Goal: Task Accomplishment & Management: Use online tool/utility

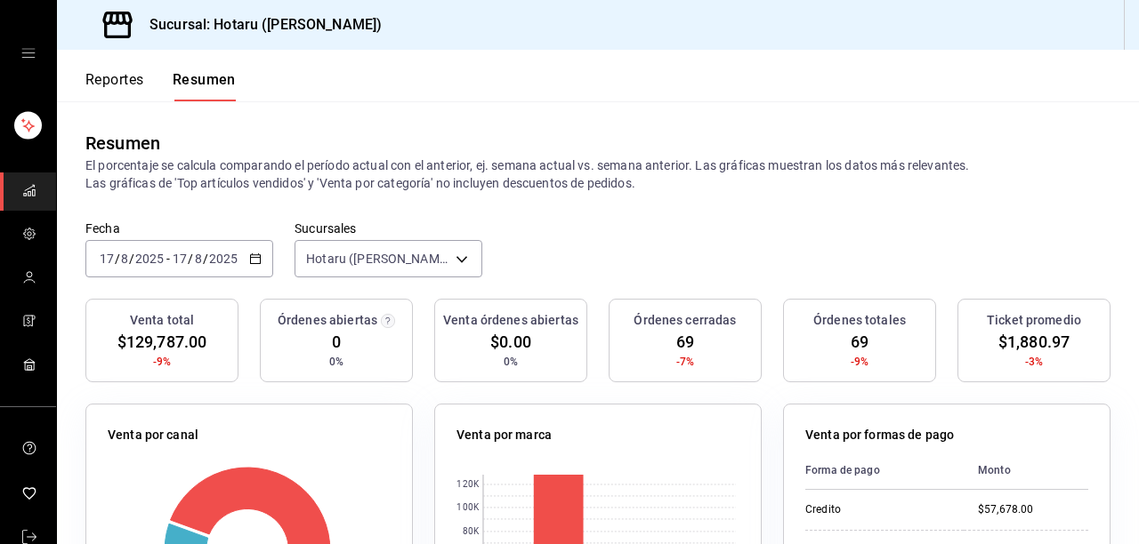
click at [260, 254] on div "[DATE] [DATE] - [DATE] [DATE]" at bounding box center [179, 258] width 188 height 37
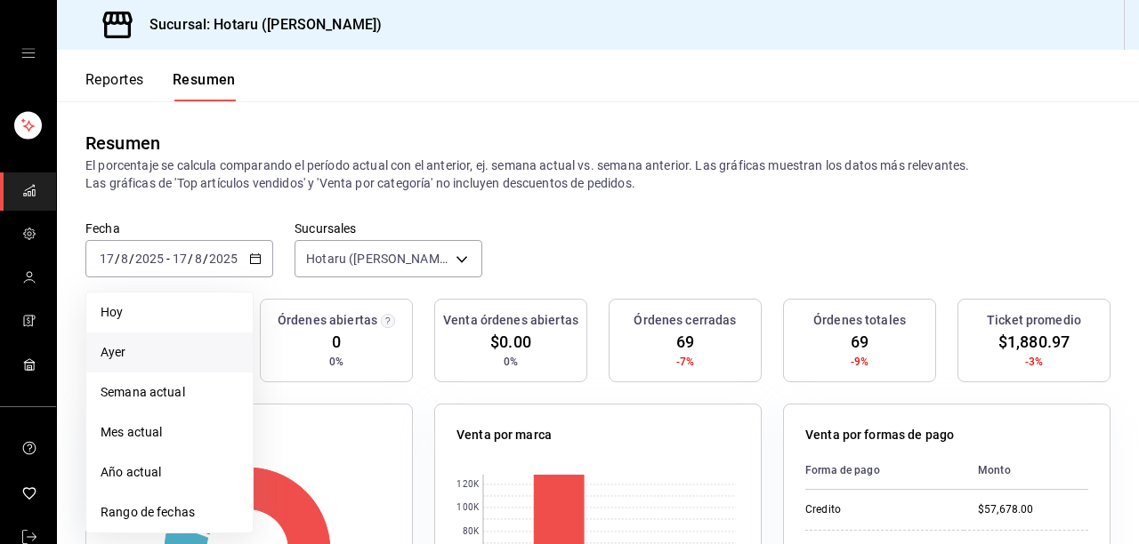
click at [160, 354] on span "Ayer" at bounding box center [170, 352] width 138 height 19
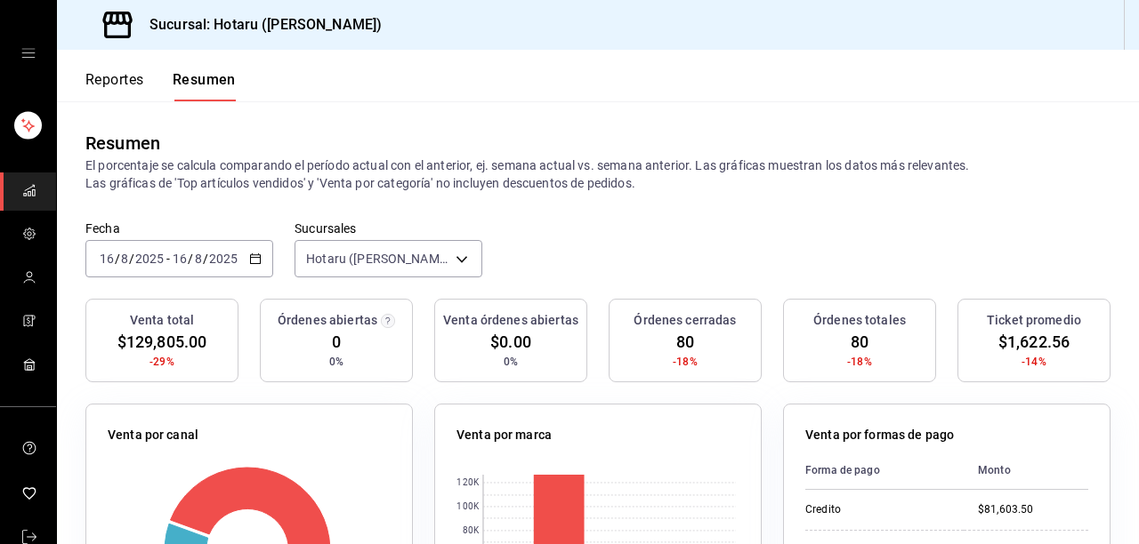
click at [257, 255] on \(Stroke\) "button" at bounding box center [255, 259] width 11 height 10
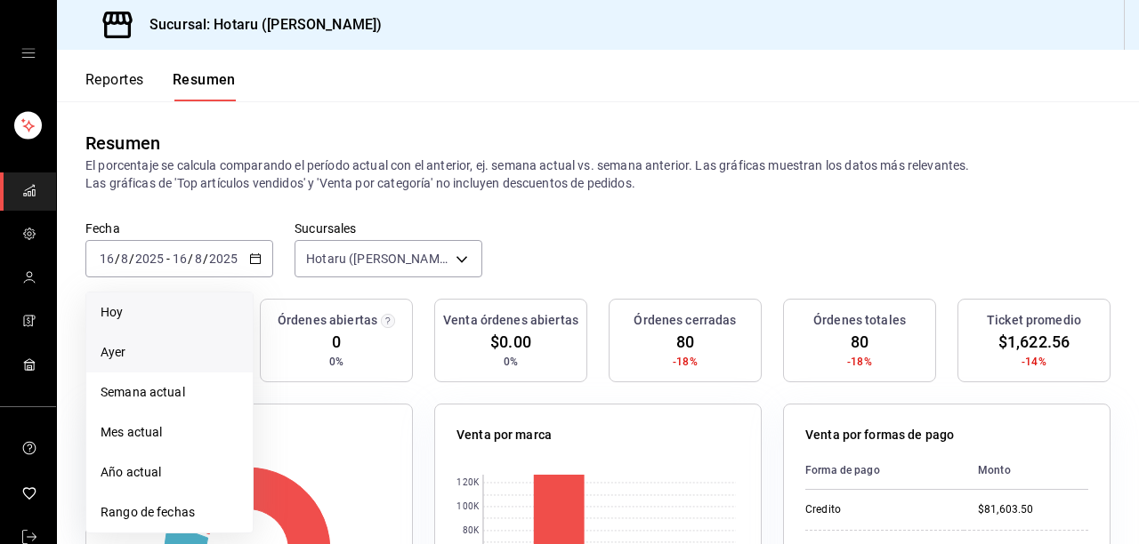
click at [167, 313] on span "Hoy" at bounding box center [170, 312] width 138 height 19
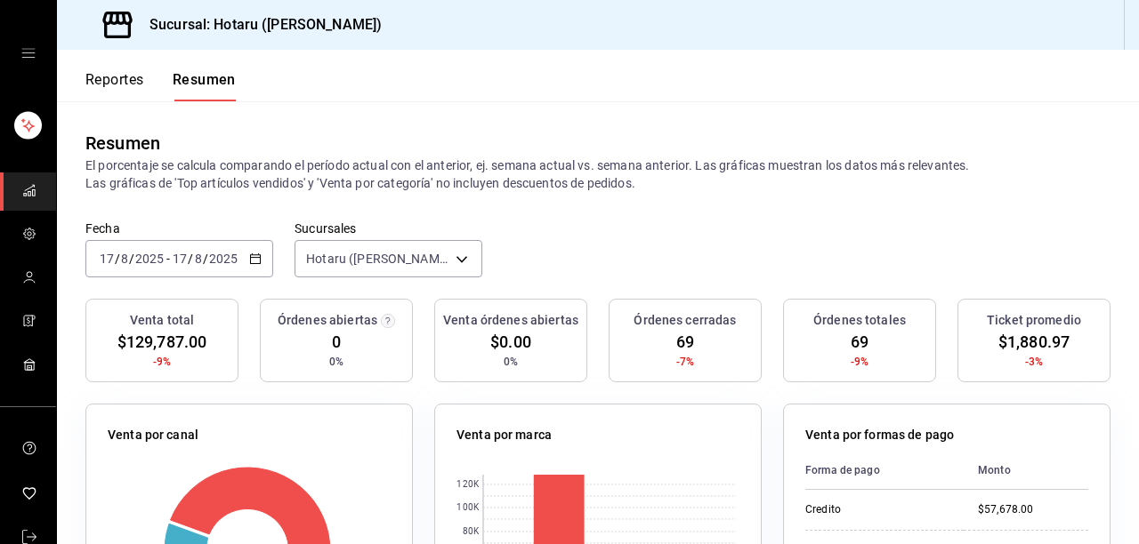
click at [118, 77] on button "Reportes" at bounding box center [114, 86] width 59 height 30
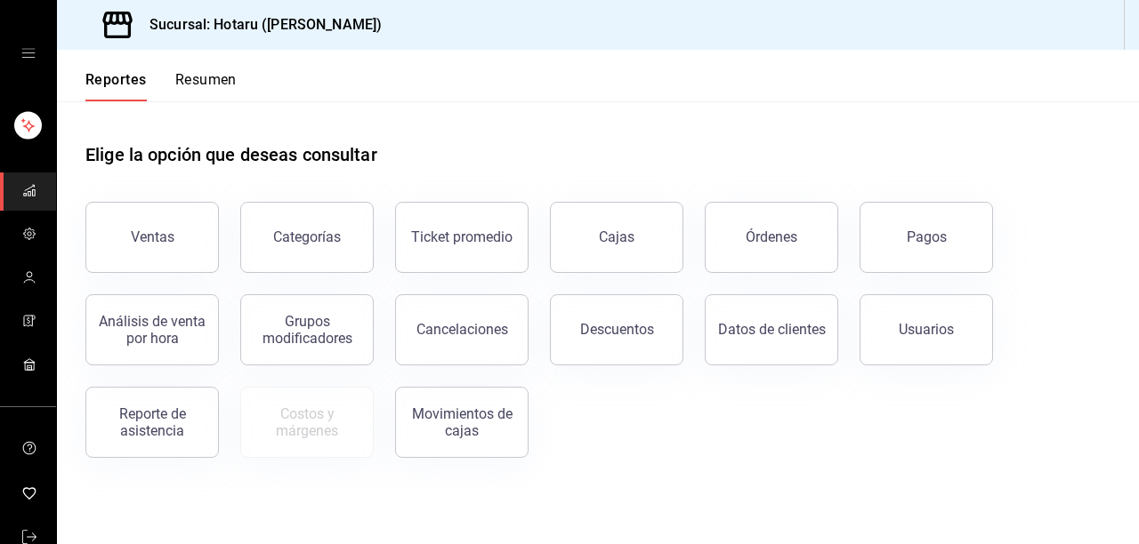
click at [203, 230] on button "Ventas" at bounding box center [151, 237] width 133 height 71
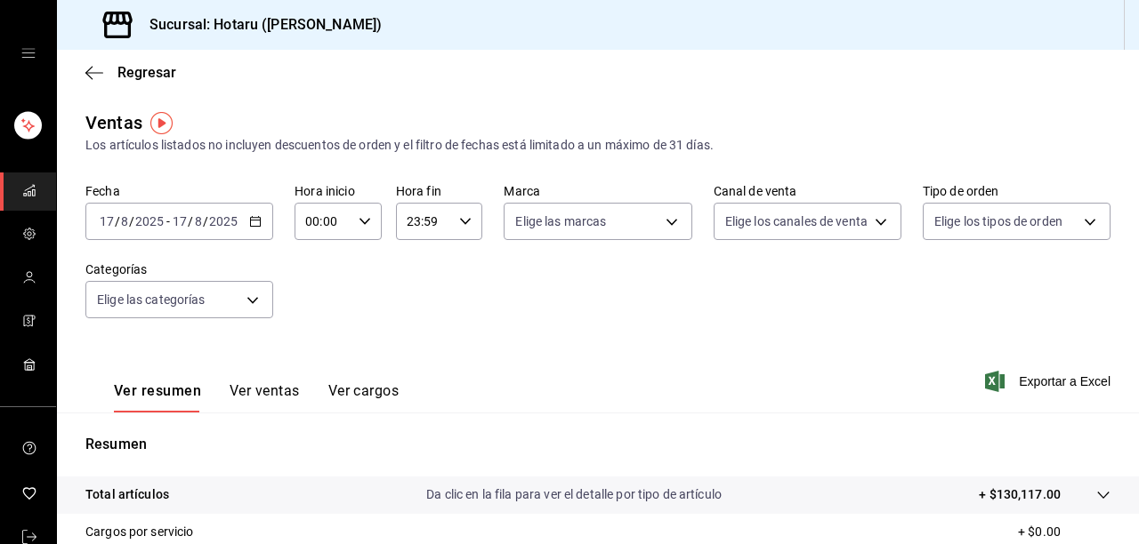
click at [275, 383] on button "Ver ventas" at bounding box center [265, 398] width 70 height 30
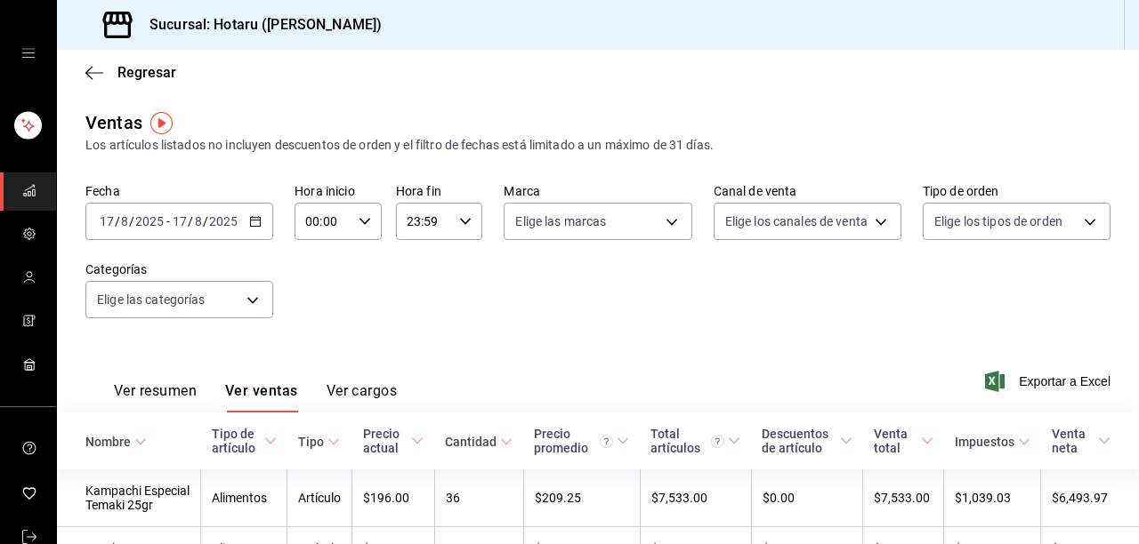
click at [82, 70] on div "Regresar" at bounding box center [598, 72] width 1082 height 45
click at [94, 71] on icon "button" at bounding box center [94, 73] width 18 height 16
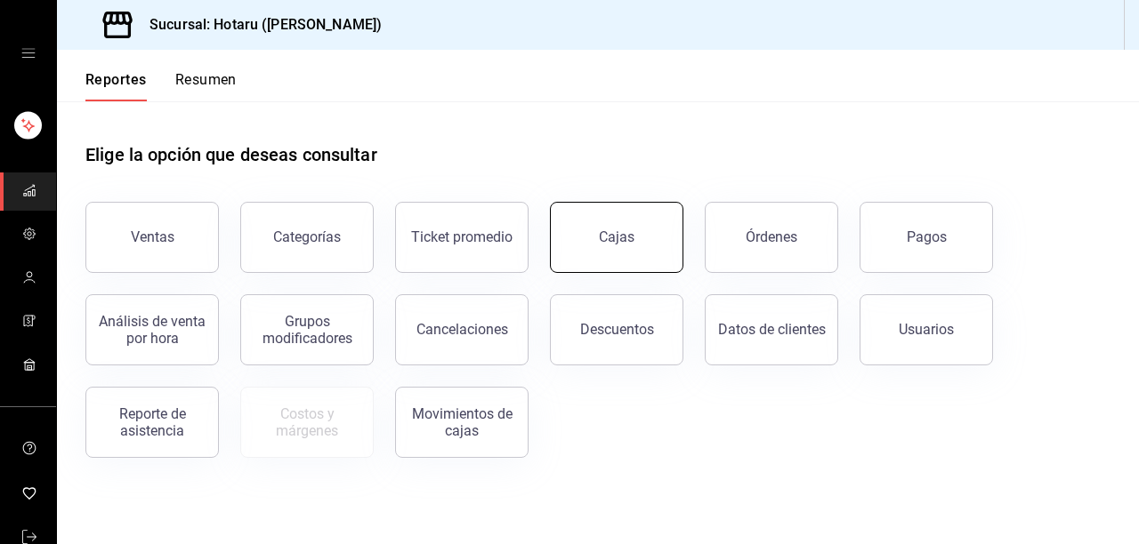
click at [573, 230] on button "Cajas" at bounding box center [616, 237] width 133 height 71
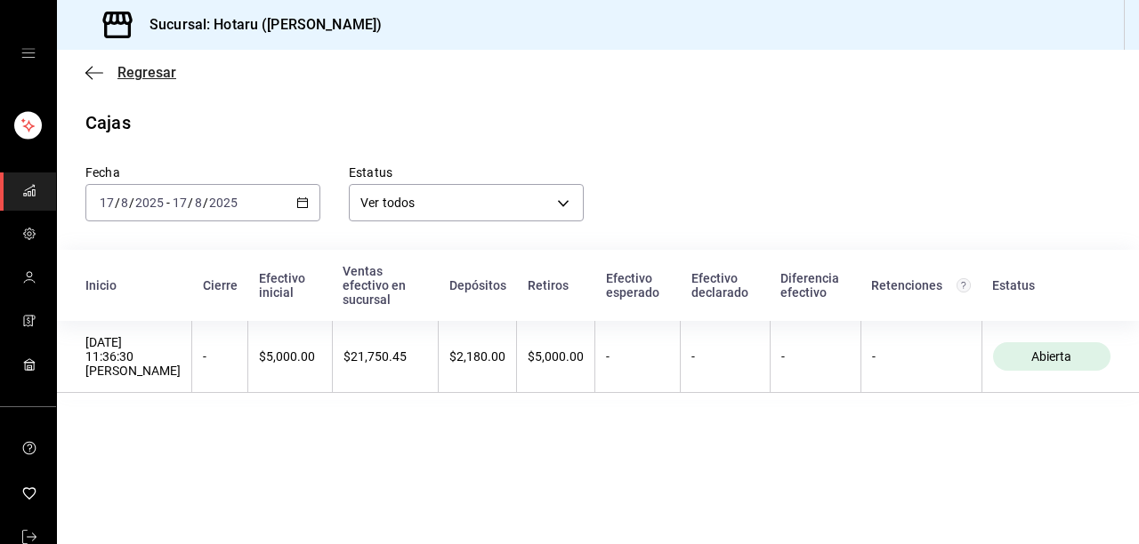
click at [104, 71] on span "Regresar" at bounding box center [130, 72] width 91 height 17
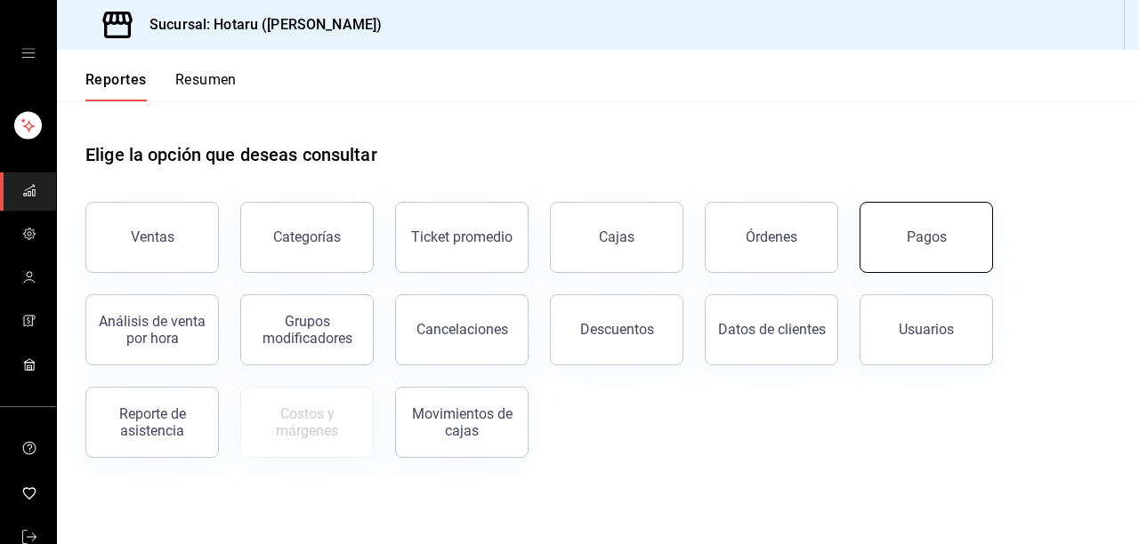
click at [963, 263] on button "Pagos" at bounding box center [925, 237] width 133 height 71
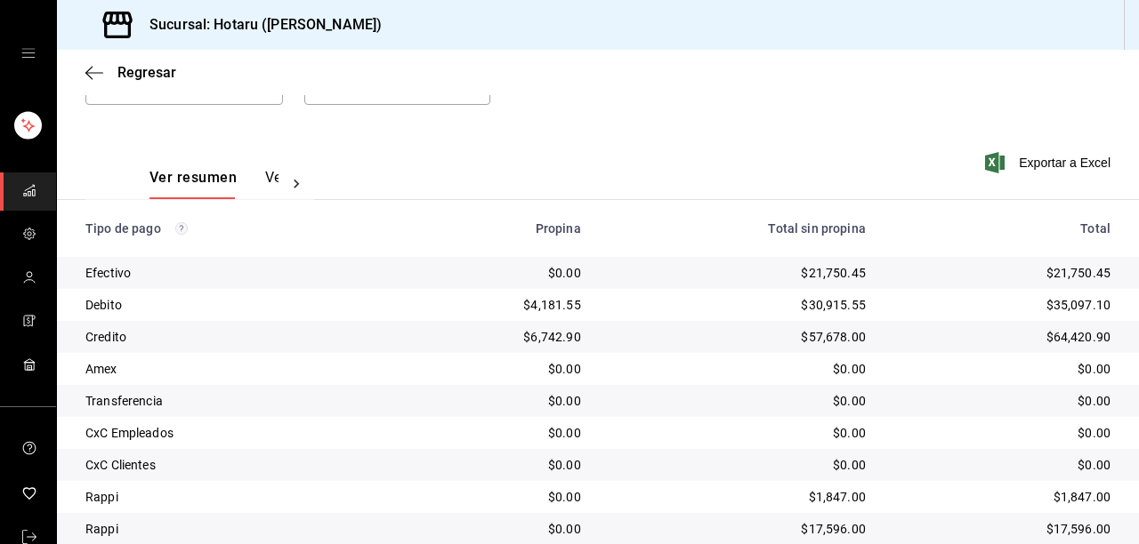
scroll to position [273, 0]
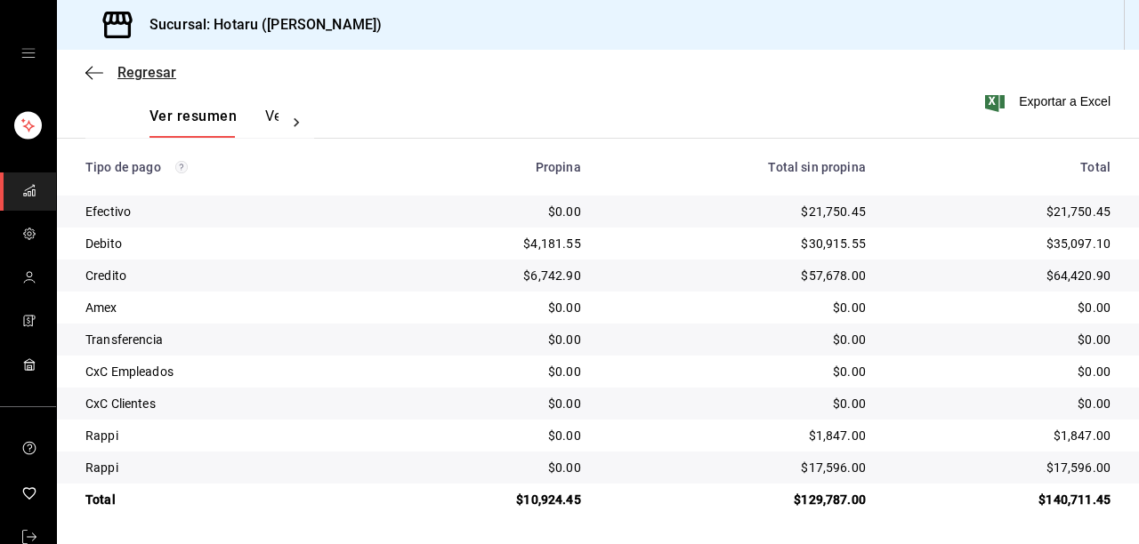
click at [88, 65] on icon "button" at bounding box center [94, 73] width 18 height 16
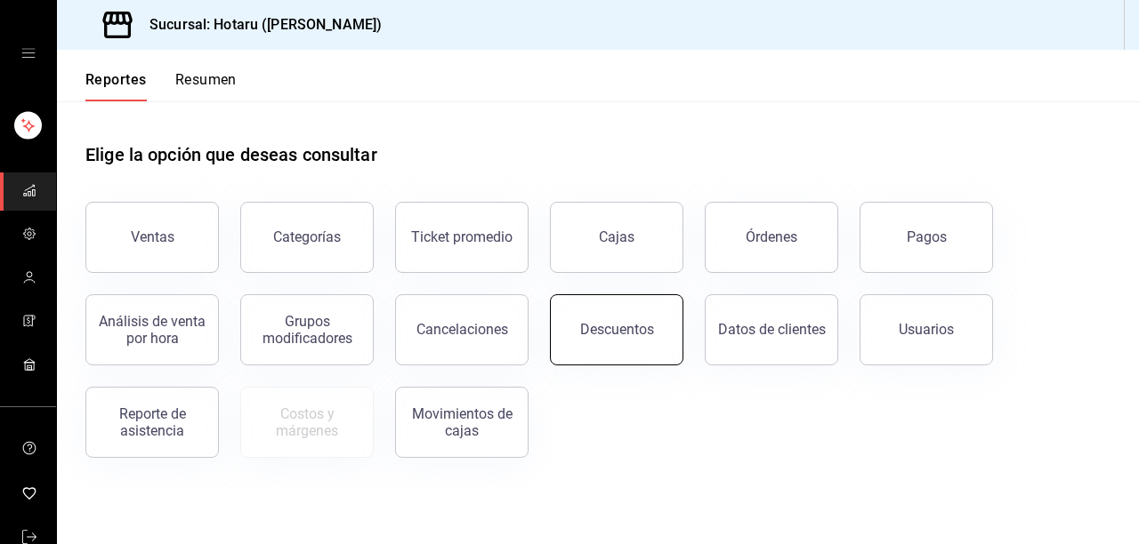
click at [587, 333] on div "Descuentos" at bounding box center [617, 329] width 74 height 17
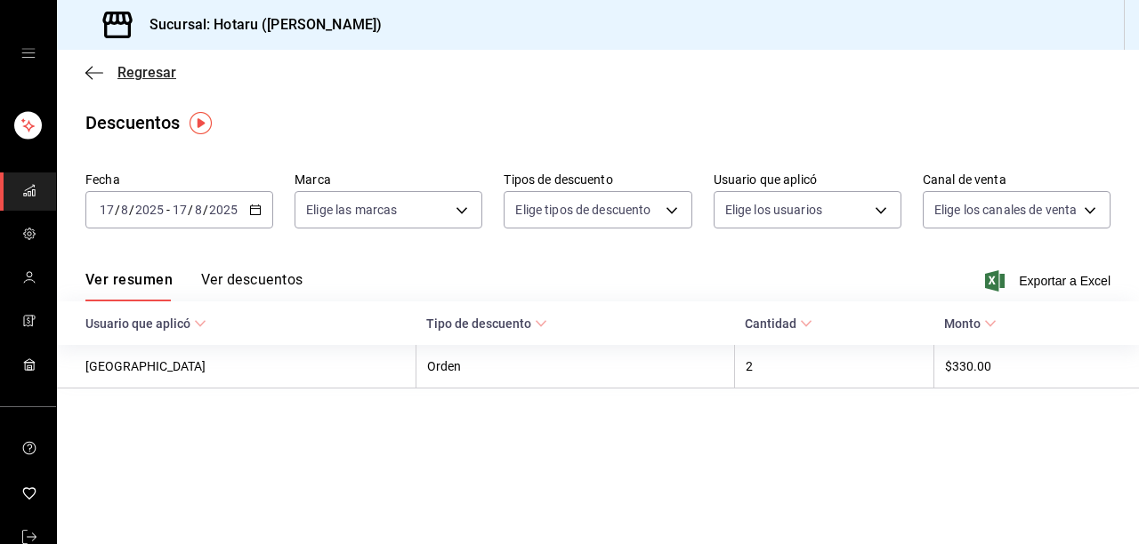
click at [89, 77] on icon "button" at bounding box center [94, 73] width 18 height 16
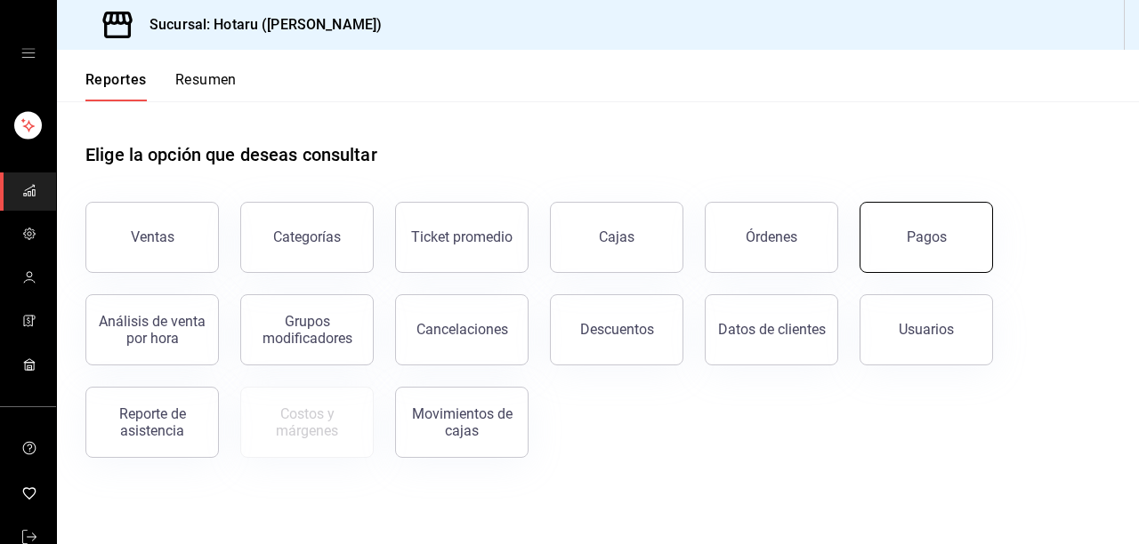
click at [874, 256] on button "Pagos" at bounding box center [925, 237] width 133 height 71
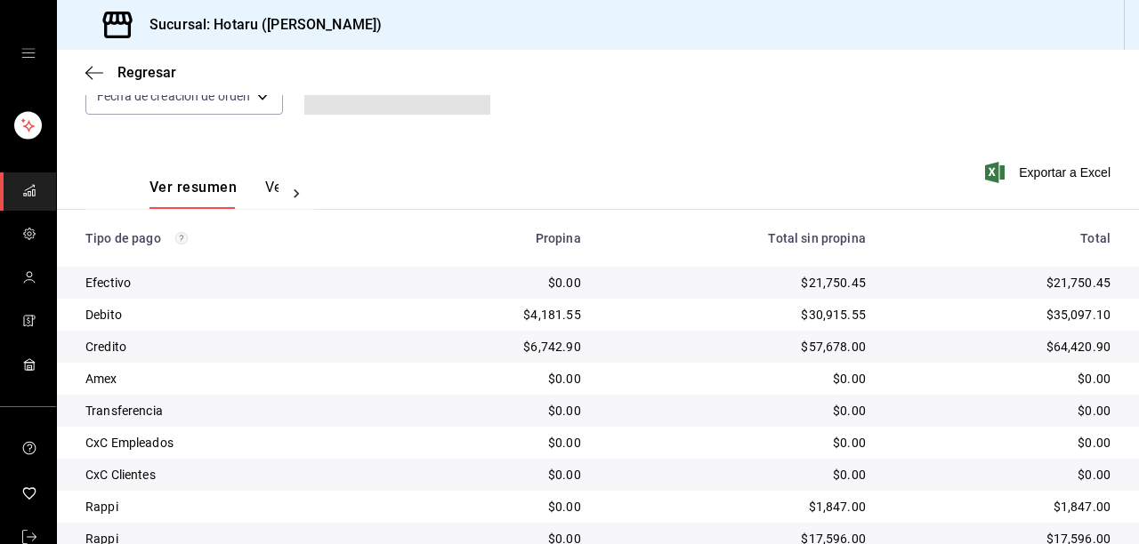
scroll to position [273, 0]
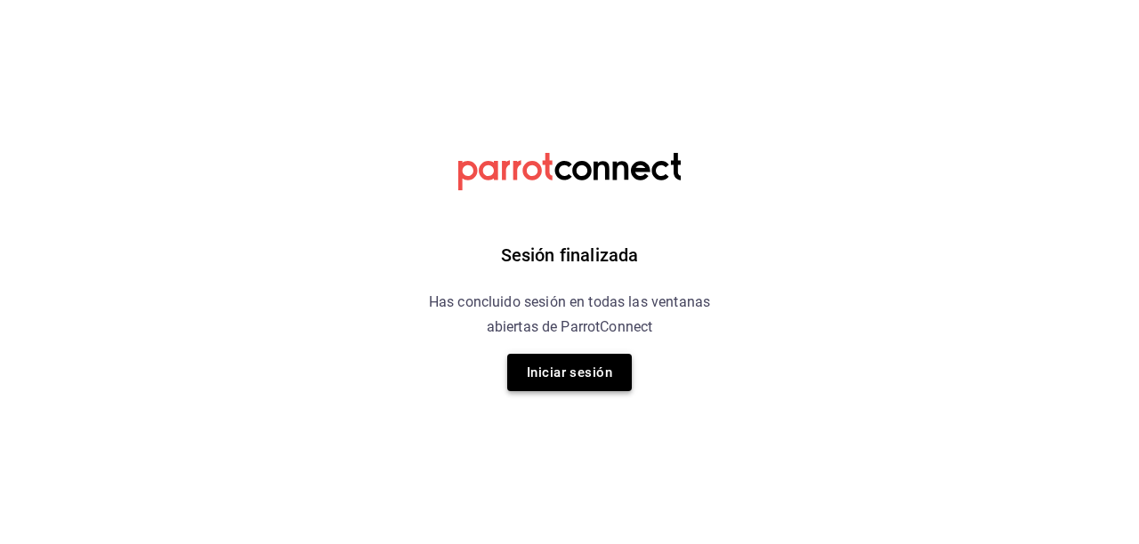
click at [560, 376] on button "Iniciar sesión" at bounding box center [569, 372] width 125 height 37
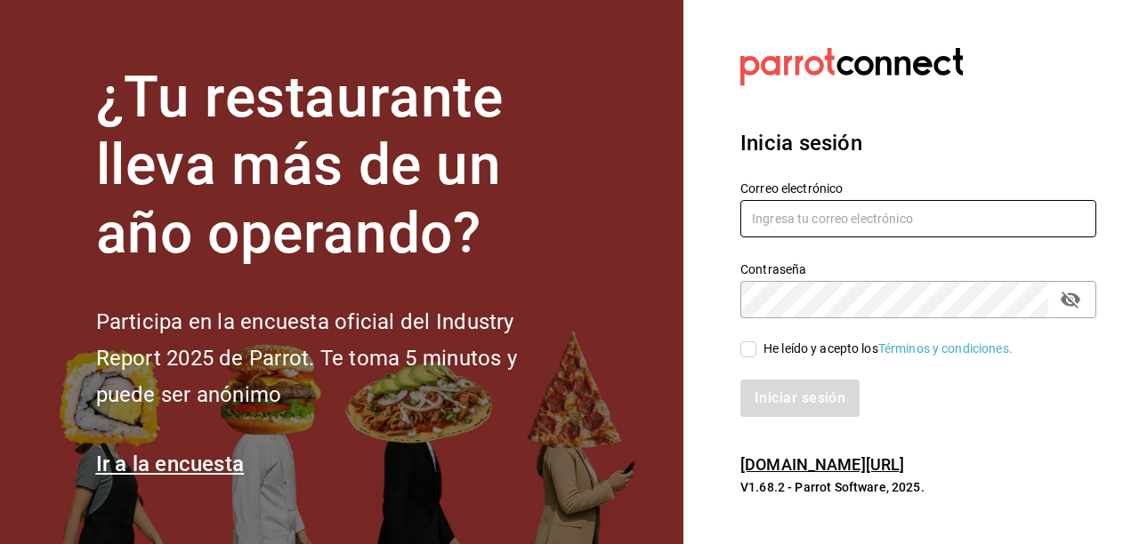
type input "[EMAIL_ADDRESS][DOMAIN_NAME]"
click at [753, 349] on input "He leído y acepto los Términos y condiciones." at bounding box center [748, 350] width 16 height 16
checkbox input "true"
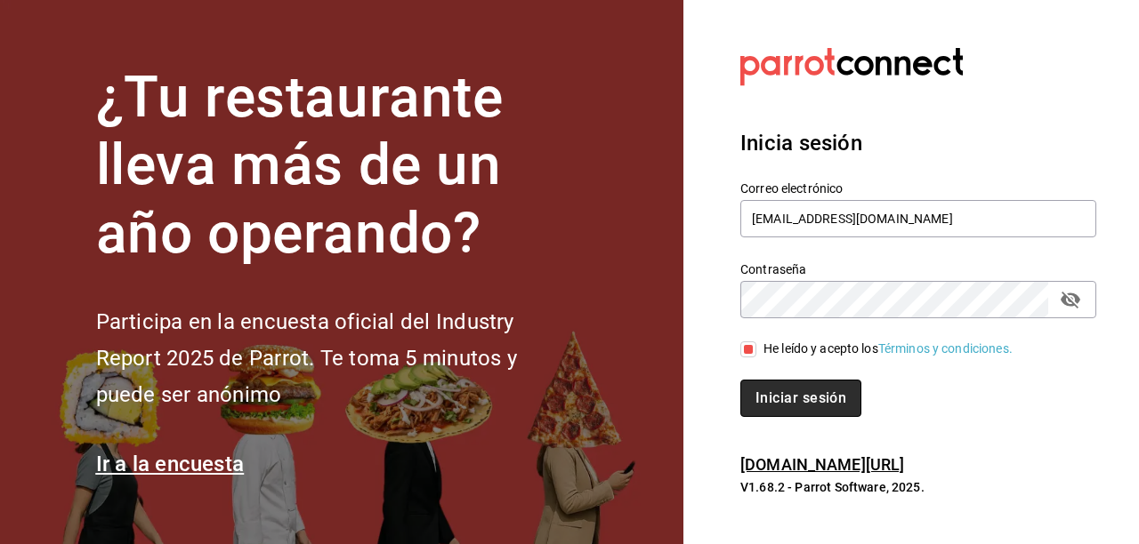
click at [794, 401] on button "Iniciar sesión" at bounding box center [800, 398] width 121 height 37
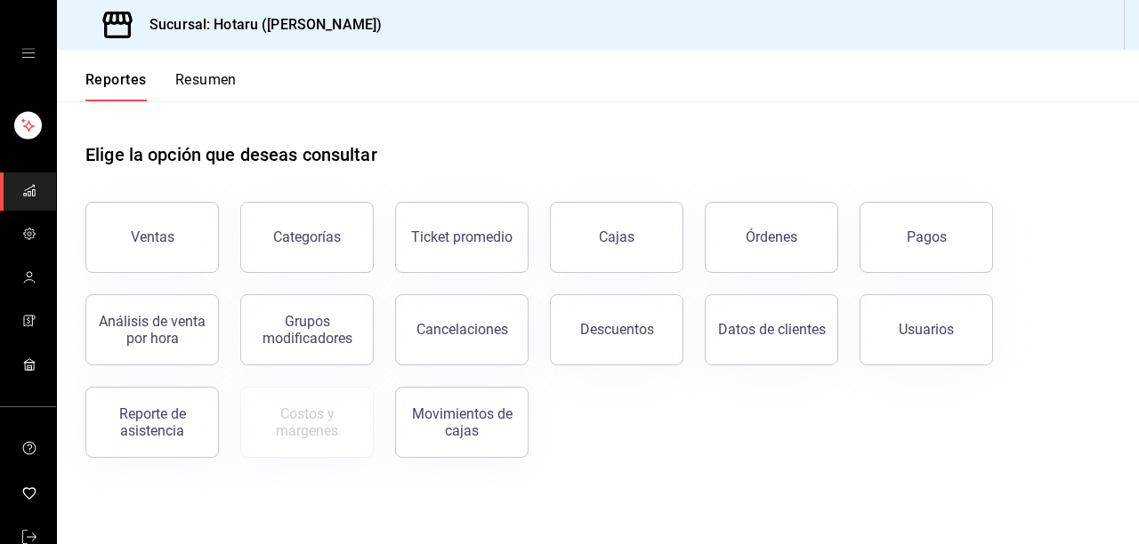
click at [136, 228] on button "Ventas" at bounding box center [151, 237] width 133 height 71
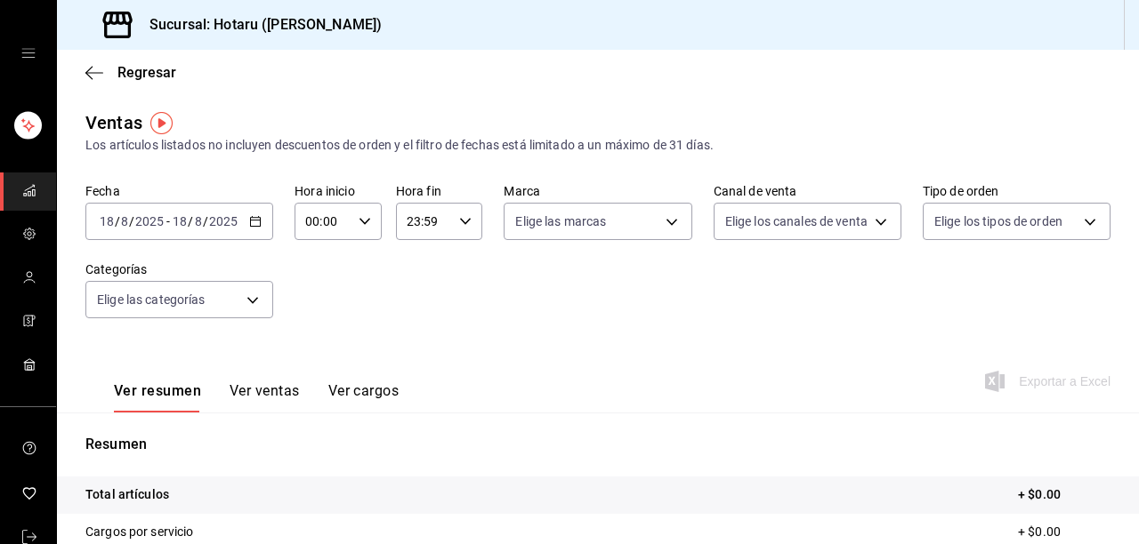
click at [258, 215] on icon "button" at bounding box center [255, 221] width 12 height 12
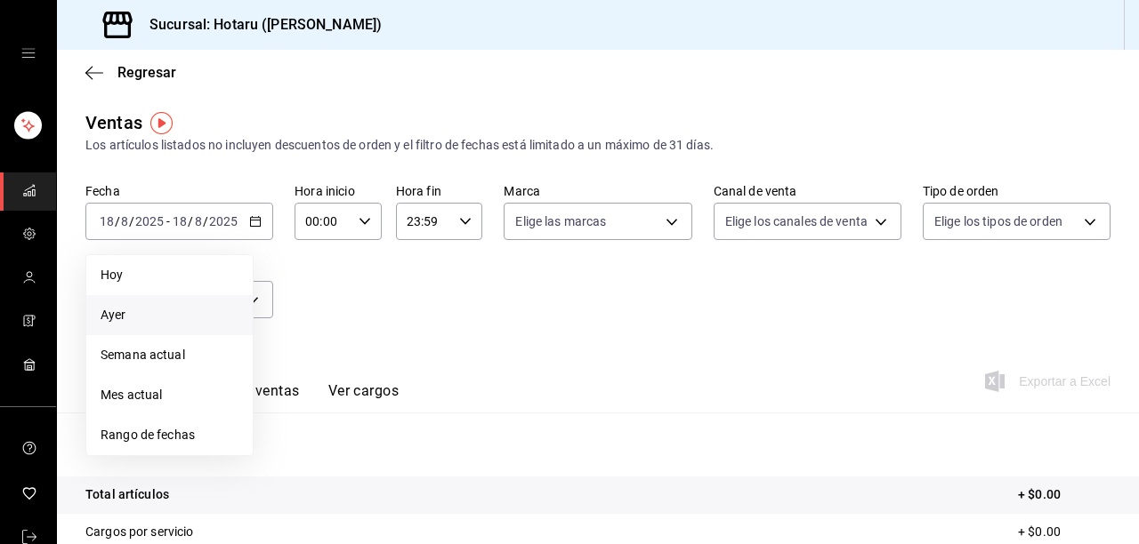
click at [167, 325] on li "Ayer" at bounding box center [169, 315] width 166 height 40
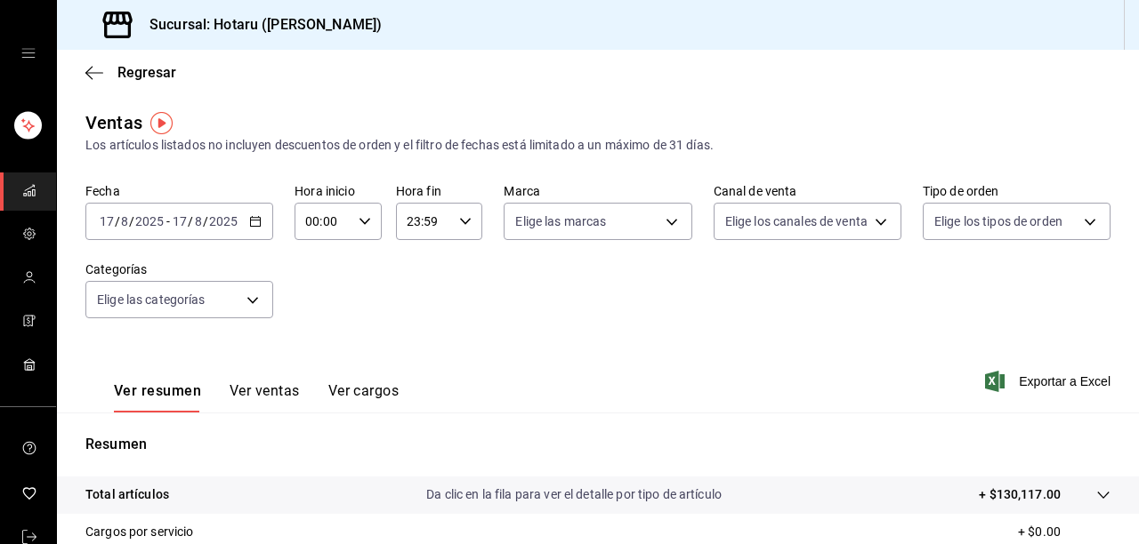
click at [263, 398] on button "Ver ventas" at bounding box center [265, 398] width 70 height 30
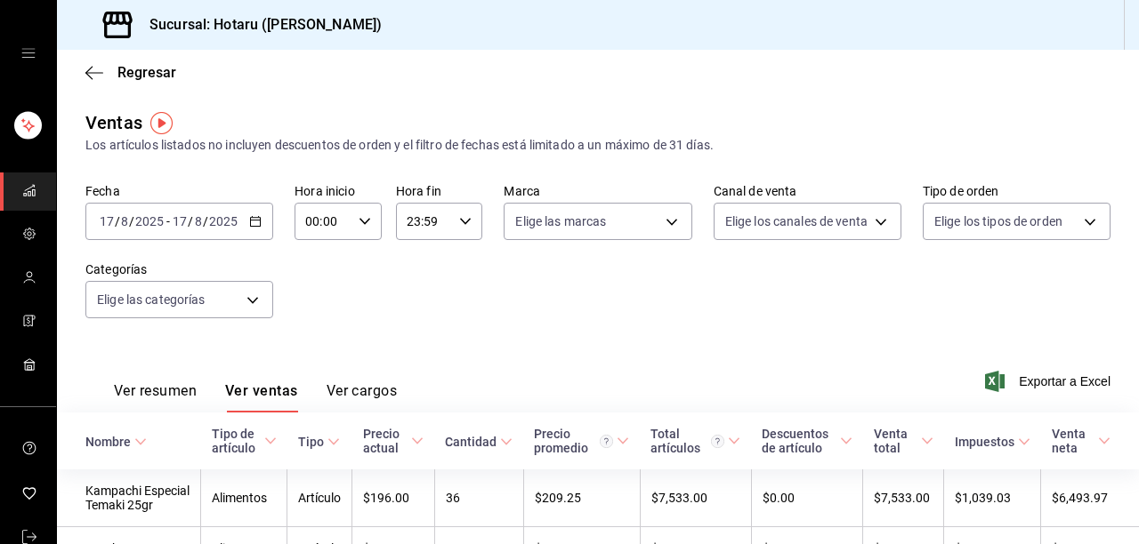
click at [1025, 368] on div "Ver resumen Ver ventas Ver cargos Exportar a Excel" at bounding box center [598, 376] width 1082 height 73
click at [1025, 378] on span "Exportar a Excel" at bounding box center [1049, 381] width 122 height 21
click at [1073, 381] on span "Exportar a Excel" at bounding box center [1049, 381] width 122 height 21
